Goal: Download file/media

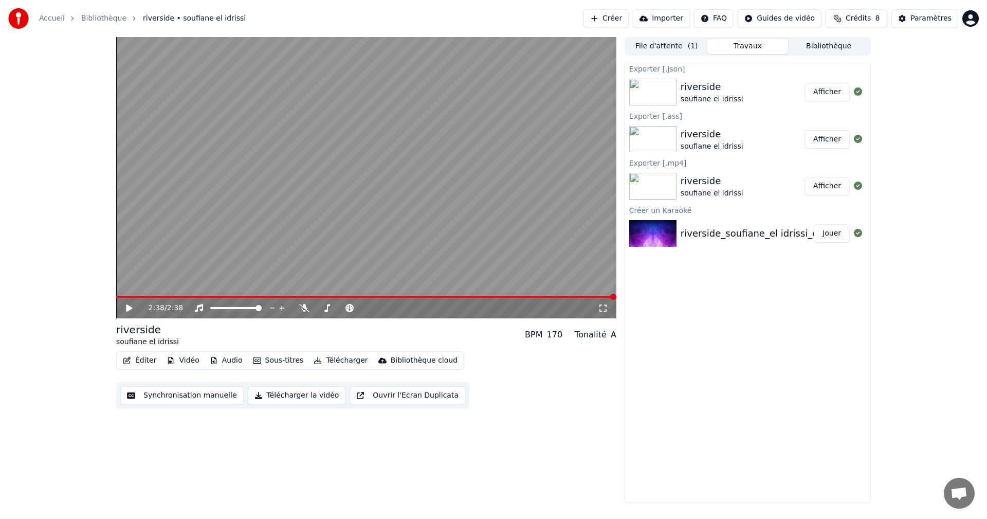
click at [628, 11] on button "Créer" at bounding box center [606, 18] width 45 height 19
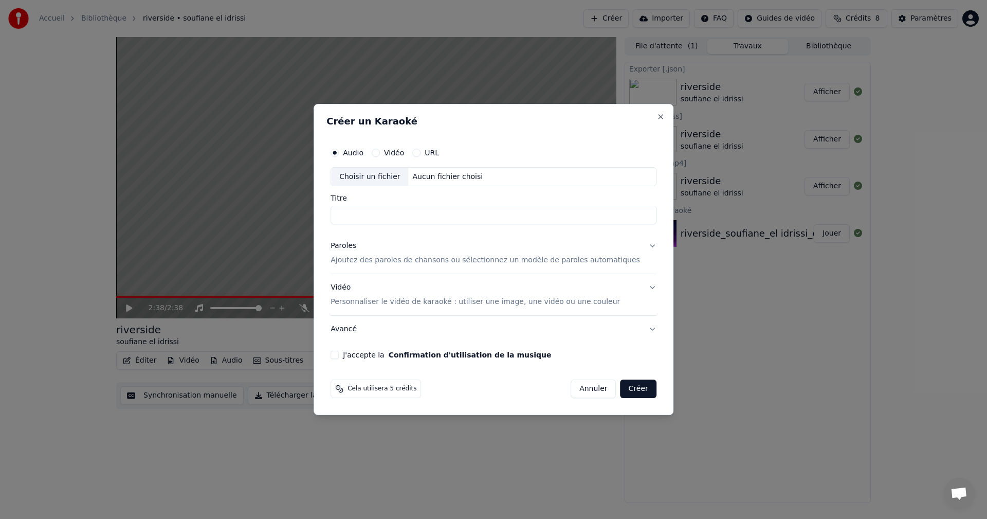
click at [417, 212] on input "Titre" at bounding box center [494, 215] width 326 height 19
click at [381, 178] on div "Choisir un fichier" at bounding box center [369, 177] width 77 height 19
type input "**********"
click at [463, 257] on p "Ajoutez des paroles de chansons ou sélectionnez un modèle de paroles automatiqu…" at bounding box center [486, 261] width 310 height 10
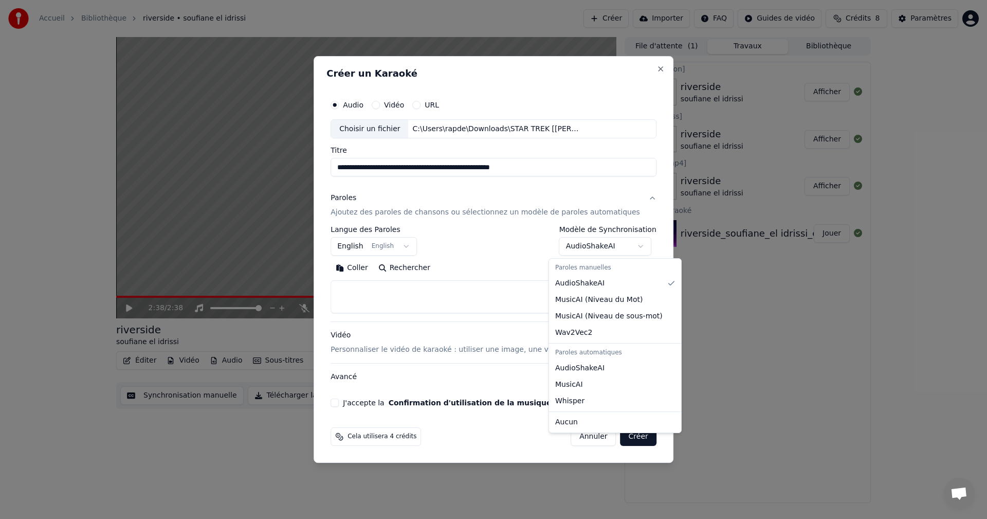
click at [572, 245] on body "**********" at bounding box center [493, 259] width 987 height 519
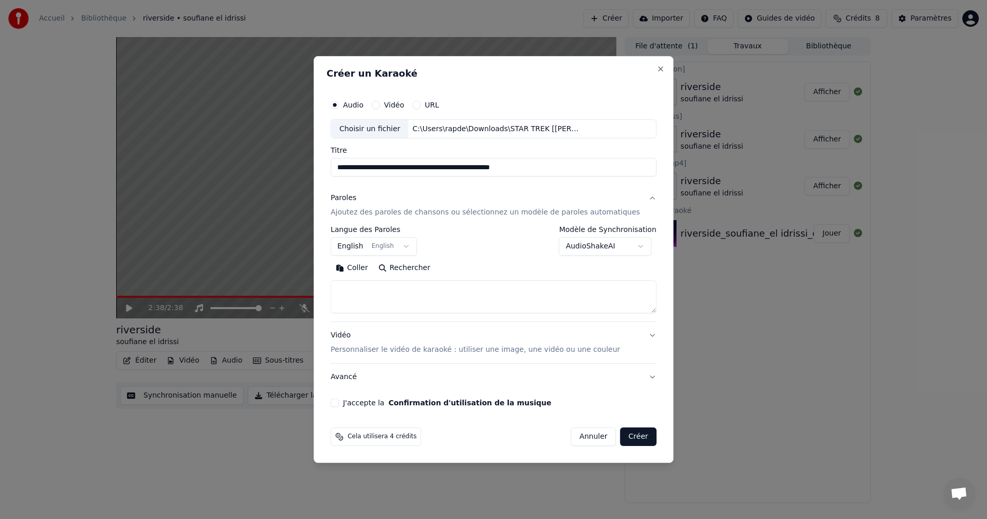
click at [339, 404] on button "J'accepte la Confirmation d'utilisation de la musique" at bounding box center [335, 402] width 8 height 8
click at [627, 436] on button "Créer" at bounding box center [639, 436] width 36 height 19
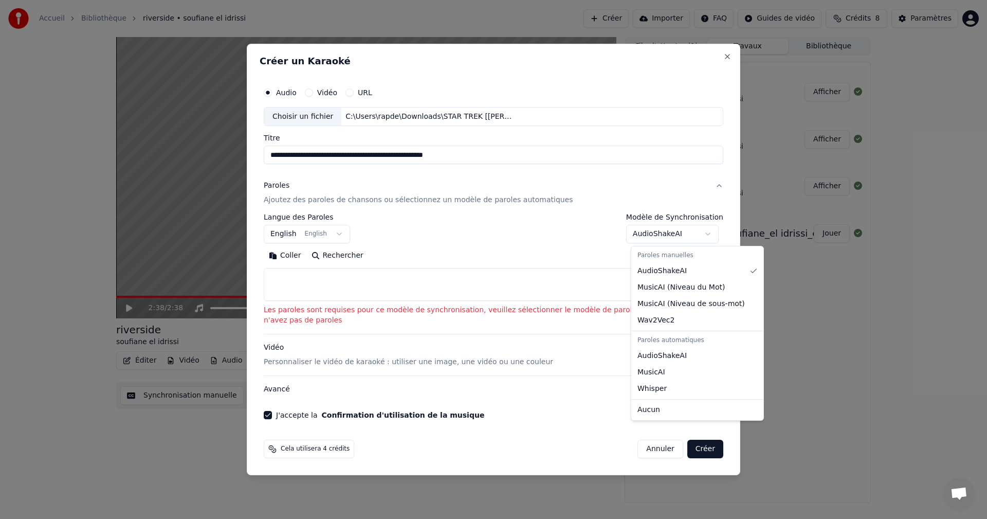
click at [653, 234] on body "**********" at bounding box center [493, 259] width 987 height 519
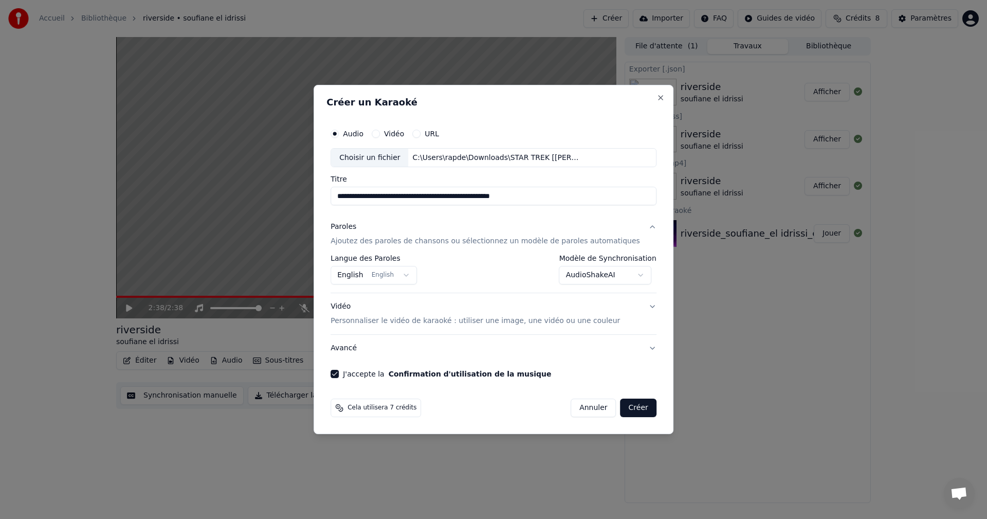
click at [624, 411] on button "Créer" at bounding box center [639, 407] width 36 height 19
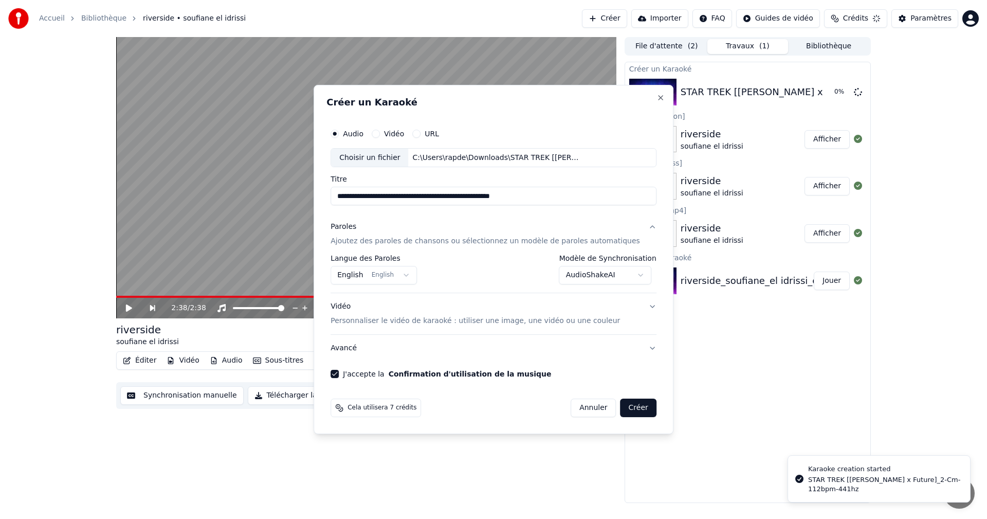
select select "**********"
select select
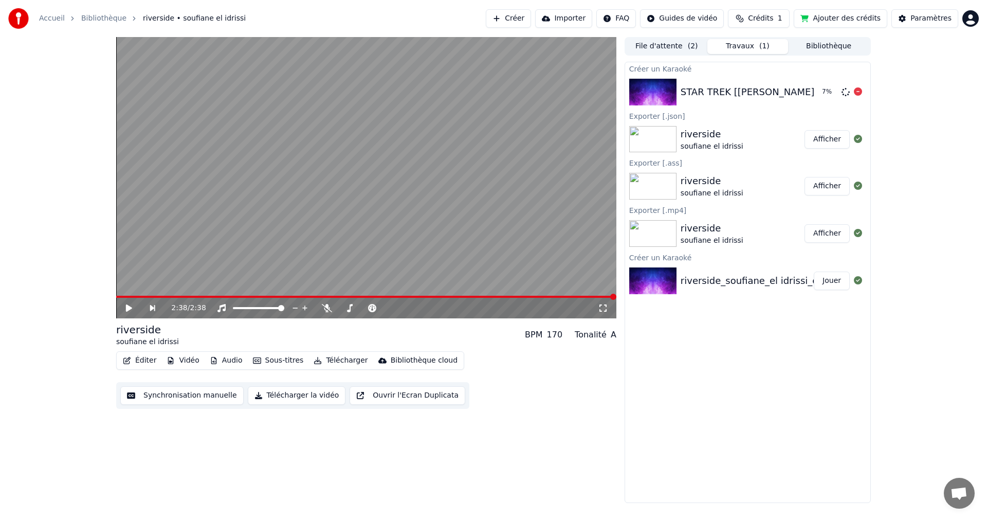
click at [664, 83] on img at bounding box center [652, 92] width 47 height 27
click at [300, 234] on video at bounding box center [366, 177] width 500 height 281
click at [376, 191] on video at bounding box center [366, 177] width 500 height 281
click at [831, 92] on button "Jouer" at bounding box center [832, 92] width 36 height 19
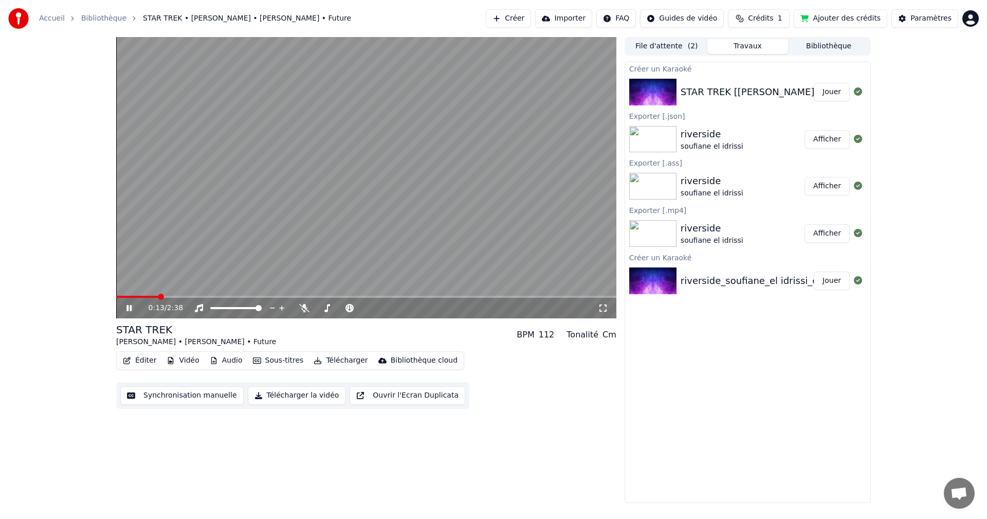
click at [340, 359] on button "Télécharger" at bounding box center [341, 360] width 62 height 14
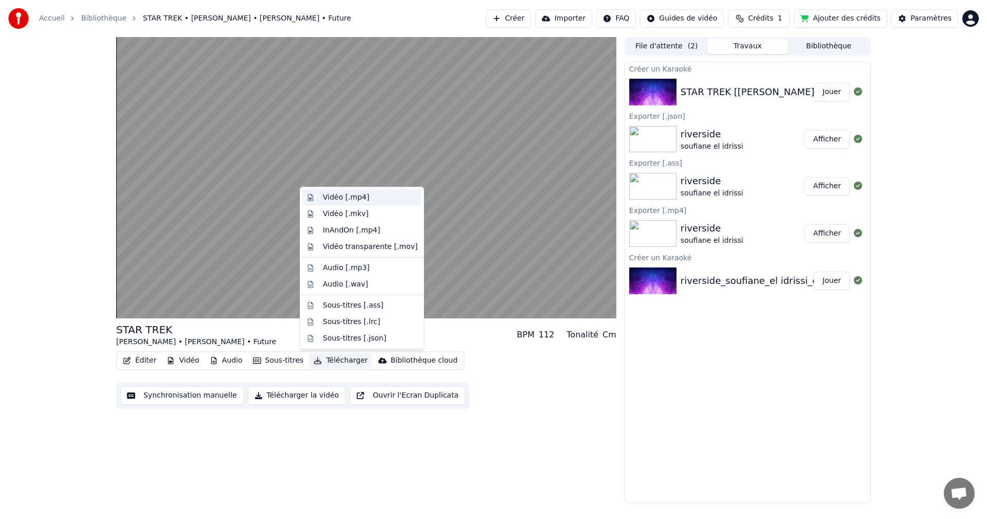
click at [350, 190] on div "Vidéo [.mp4]" at bounding box center [361, 197] width 119 height 16
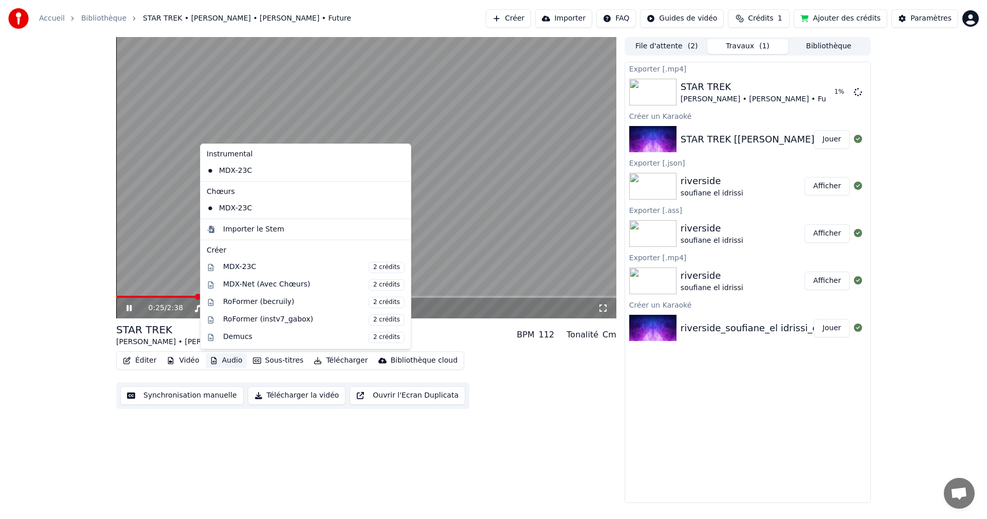
click at [225, 361] on button "Audio" at bounding box center [226, 360] width 41 height 14
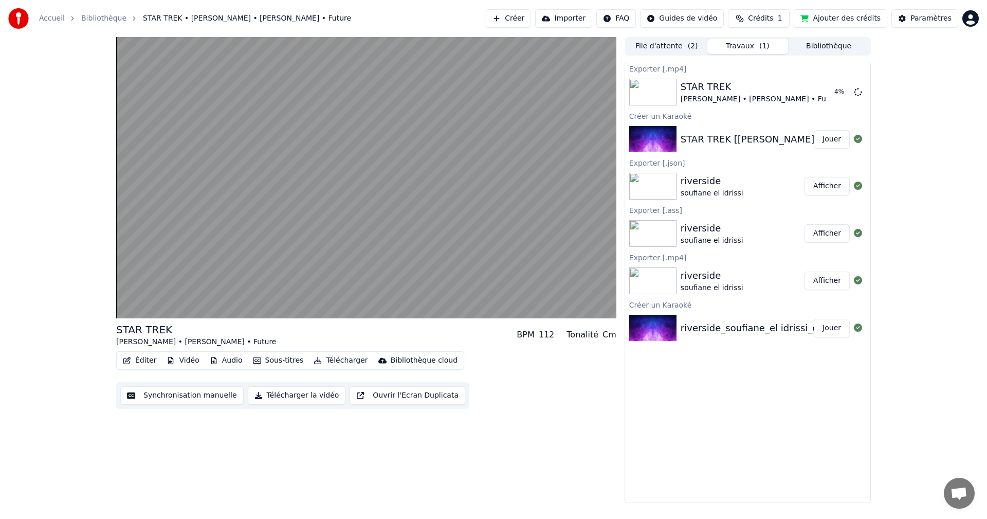
click at [61, 242] on div "STAR TREK [PERSON_NAME] • [PERSON_NAME] • Future BPM 112 Tonalité Cm Éditer Vid…" at bounding box center [493, 270] width 987 height 466
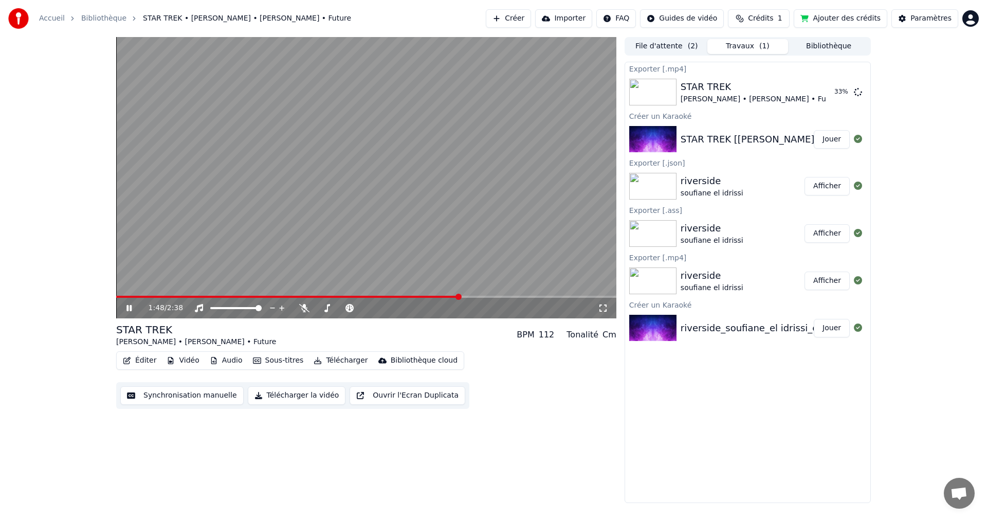
click at [383, 197] on video at bounding box center [366, 177] width 500 height 281
click at [665, 433] on div "Exporter [.mp4] STAR TREK [PERSON_NAME] • [PERSON_NAME] • Future 69 % Créer un …" at bounding box center [748, 282] width 246 height 441
click at [304, 308] on icon at bounding box center [304, 308] width 10 height 8
click at [121, 294] on video at bounding box center [366, 177] width 500 height 281
click at [125, 296] on span at bounding box center [120, 297] width 9 height 2
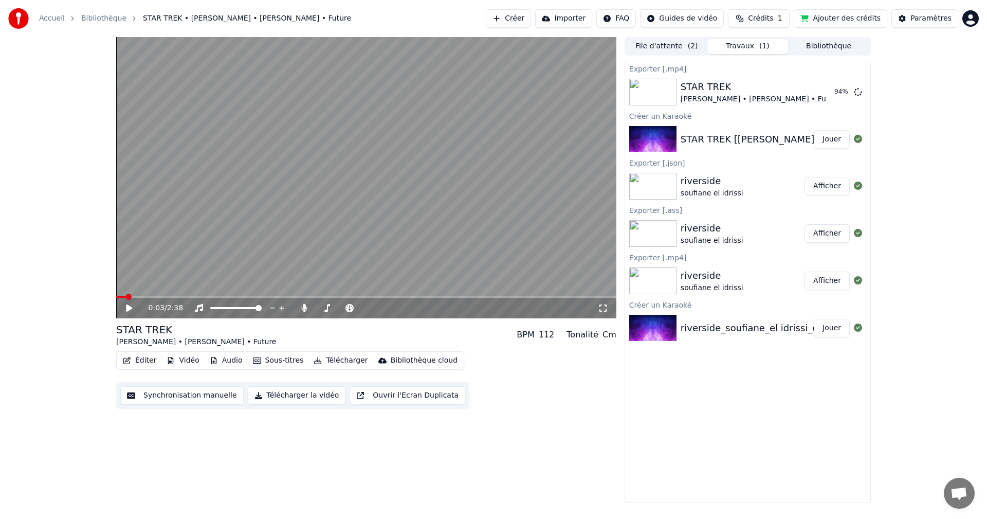
click at [127, 308] on icon at bounding box center [129, 307] width 6 height 7
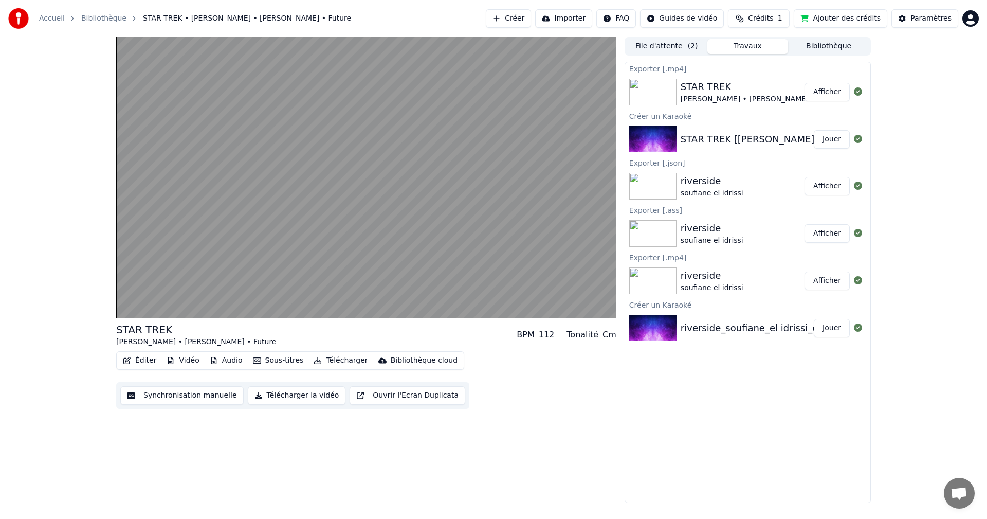
click at [261, 358] on button "Sous-titres" at bounding box center [278, 360] width 59 height 14
click at [333, 358] on button "Télécharger" at bounding box center [341, 360] width 62 height 14
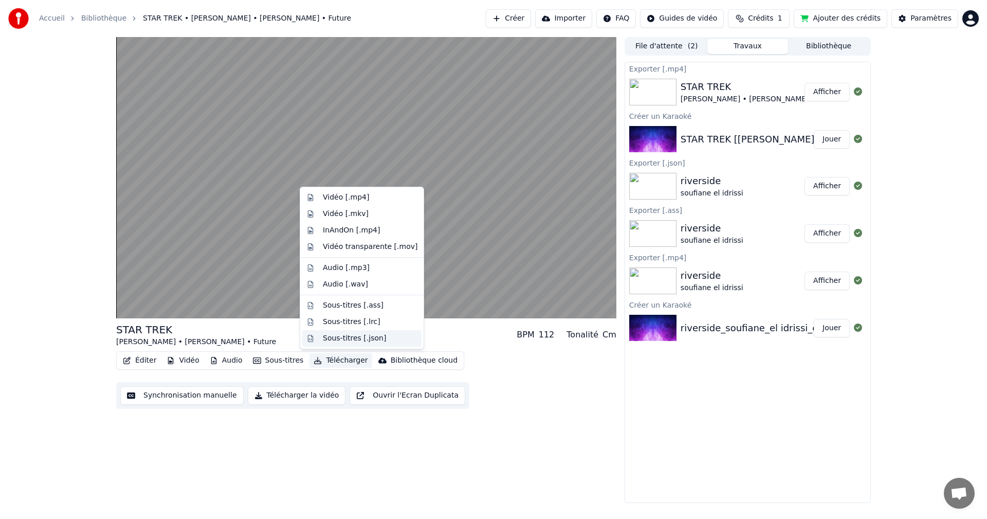
click at [372, 335] on div "Sous-titres [.json]" at bounding box center [354, 338] width 63 height 10
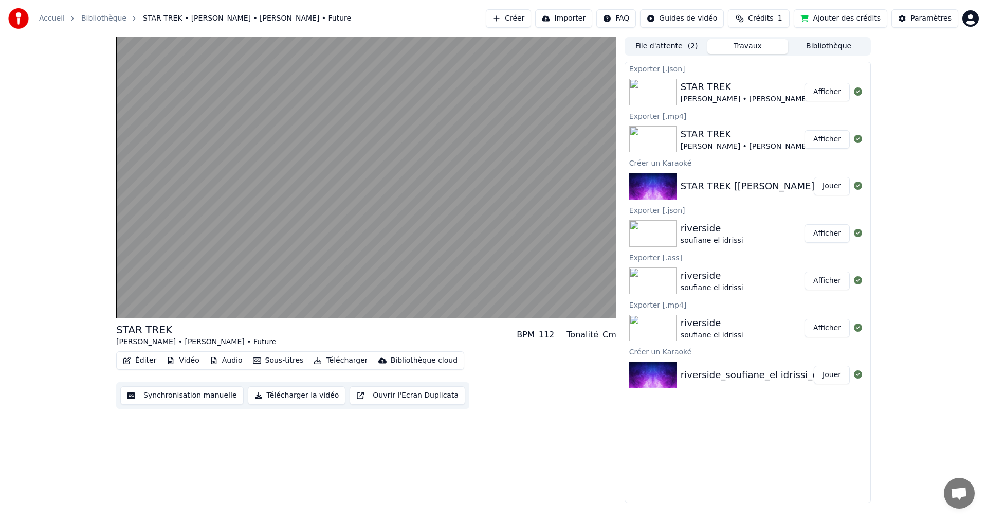
click at [836, 90] on button "Afficher" at bounding box center [827, 92] width 45 height 19
